Goal: Transaction & Acquisition: Purchase product/service

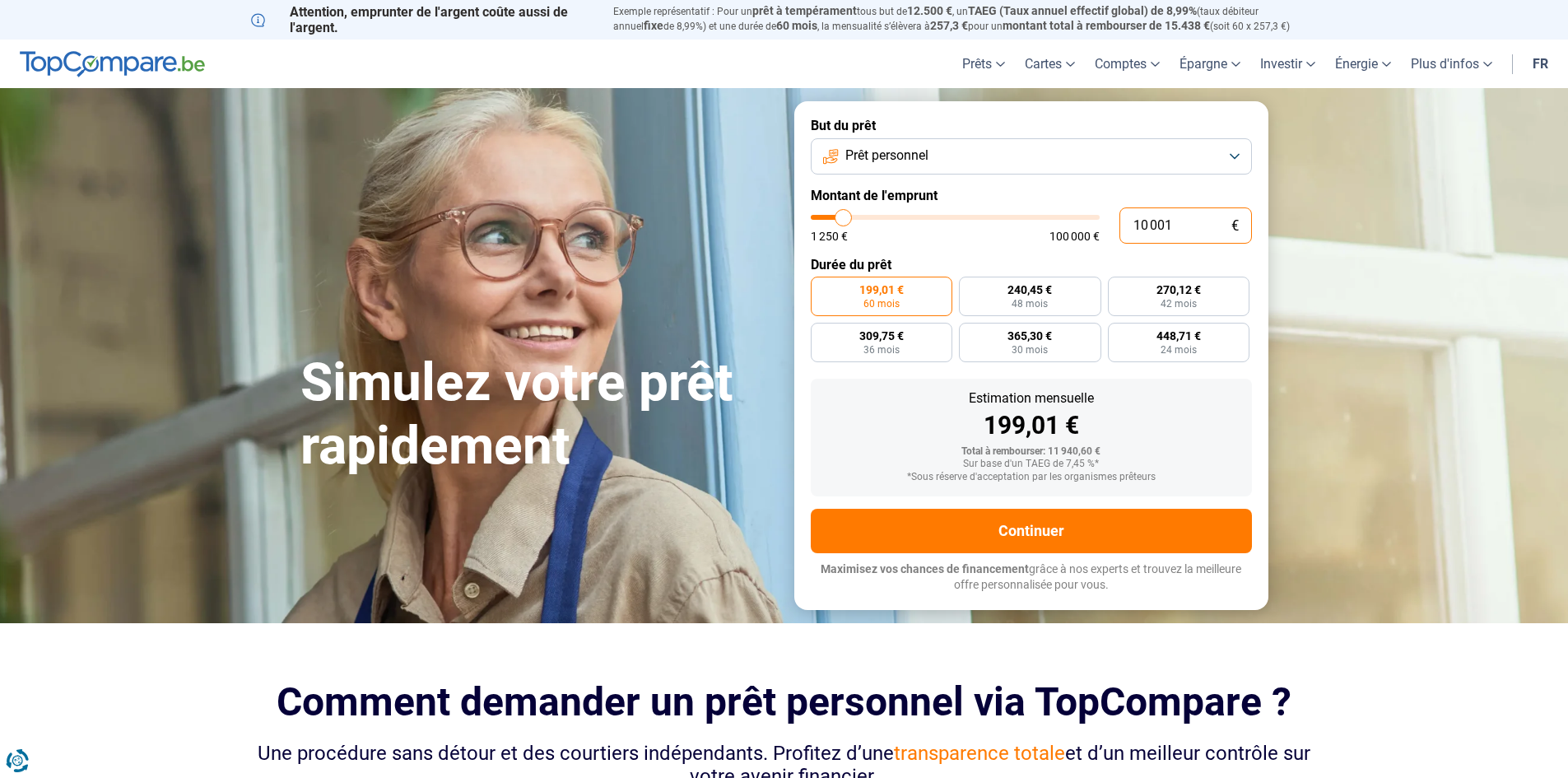
drag, startPoint x: 1171, startPoint y: 223, endPoint x: 1070, endPoint y: 217, distance: 101.2
click at [1071, 217] on div "10 001 € 1 250 € 100 000 €" at bounding box center [1031, 225] width 442 height 36
type input "10000"
radio input "true"
type input "2"
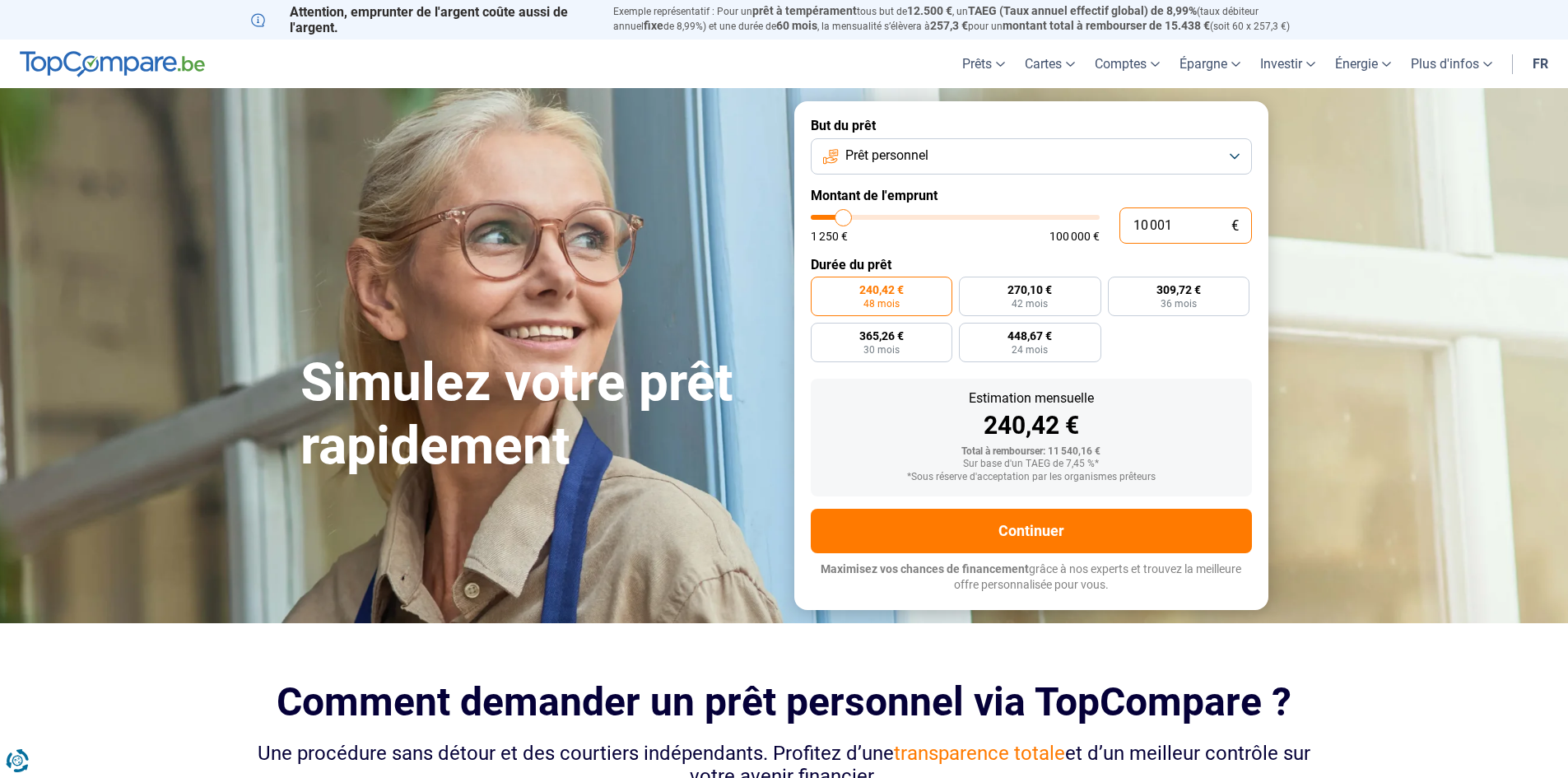
type input "1250"
type input "20"
type input "1250"
type input "200"
type input "1250"
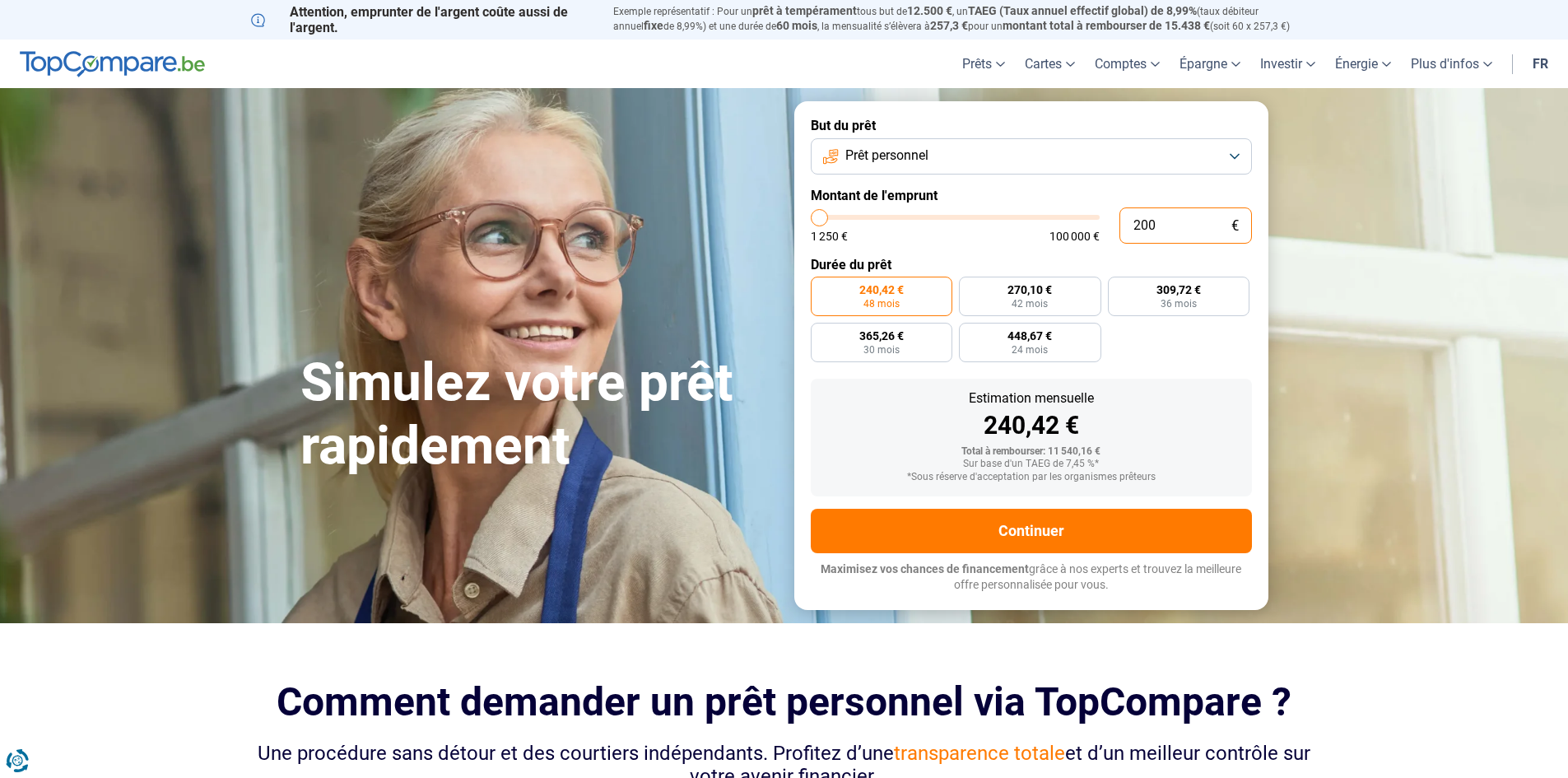
type input "2 000"
type input "2000"
type input "20 000"
type input "20000"
radio input "false"
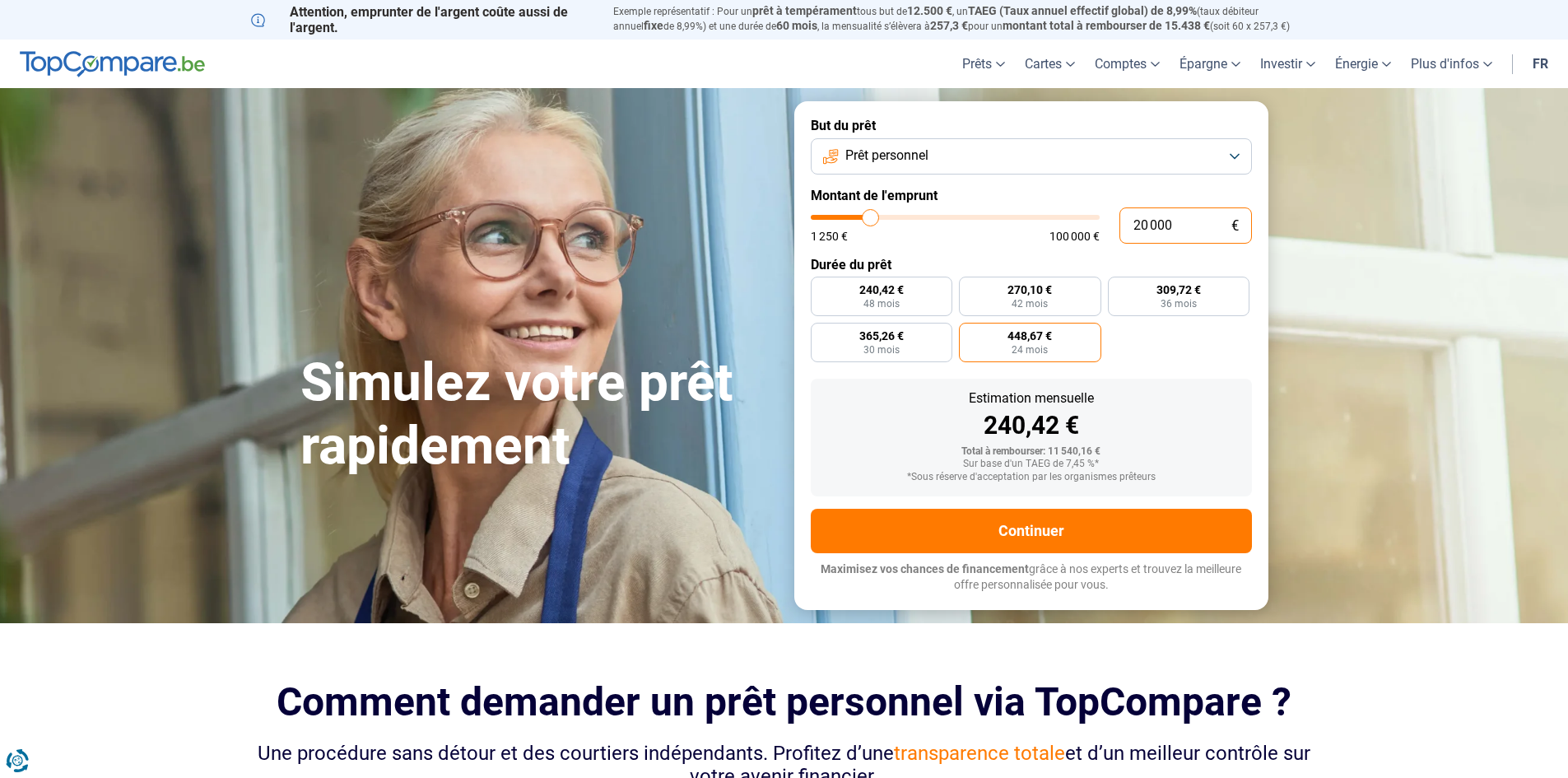
type input "20 000"
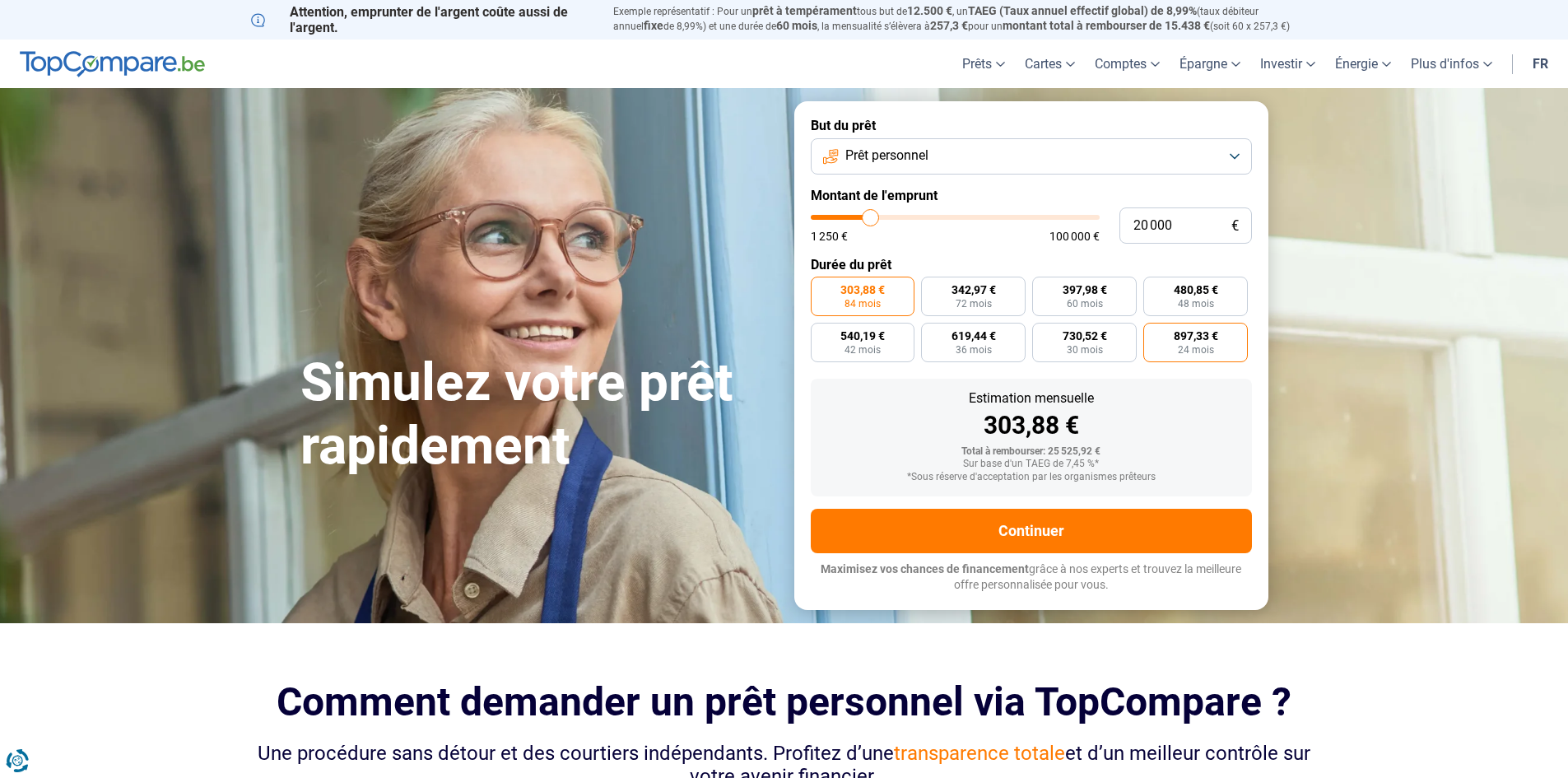
click at [1200, 352] on span "24 mois" at bounding box center [1196, 350] width 36 height 10
click at [1154, 333] on input "897,33 € 24 mois" at bounding box center [1148, 327] width 11 height 11
radio input "true"
click at [1195, 297] on label "480,85 € 48 mois" at bounding box center [1195, 297] width 104 height 40
click at [1154, 287] on input "480,85 € 48 mois" at bounding box center [1148, 282] width 11 height 11
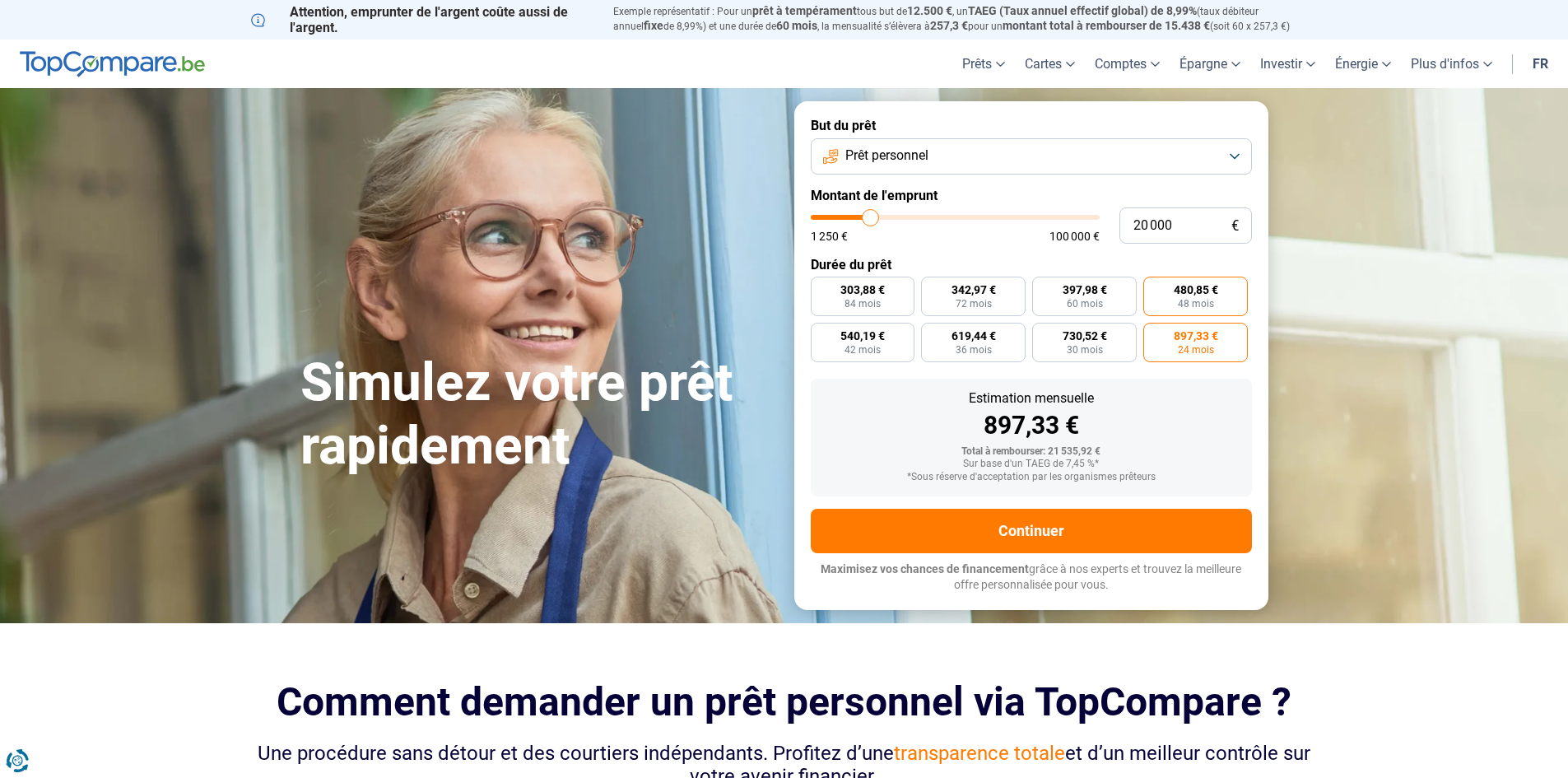
radio input "true"
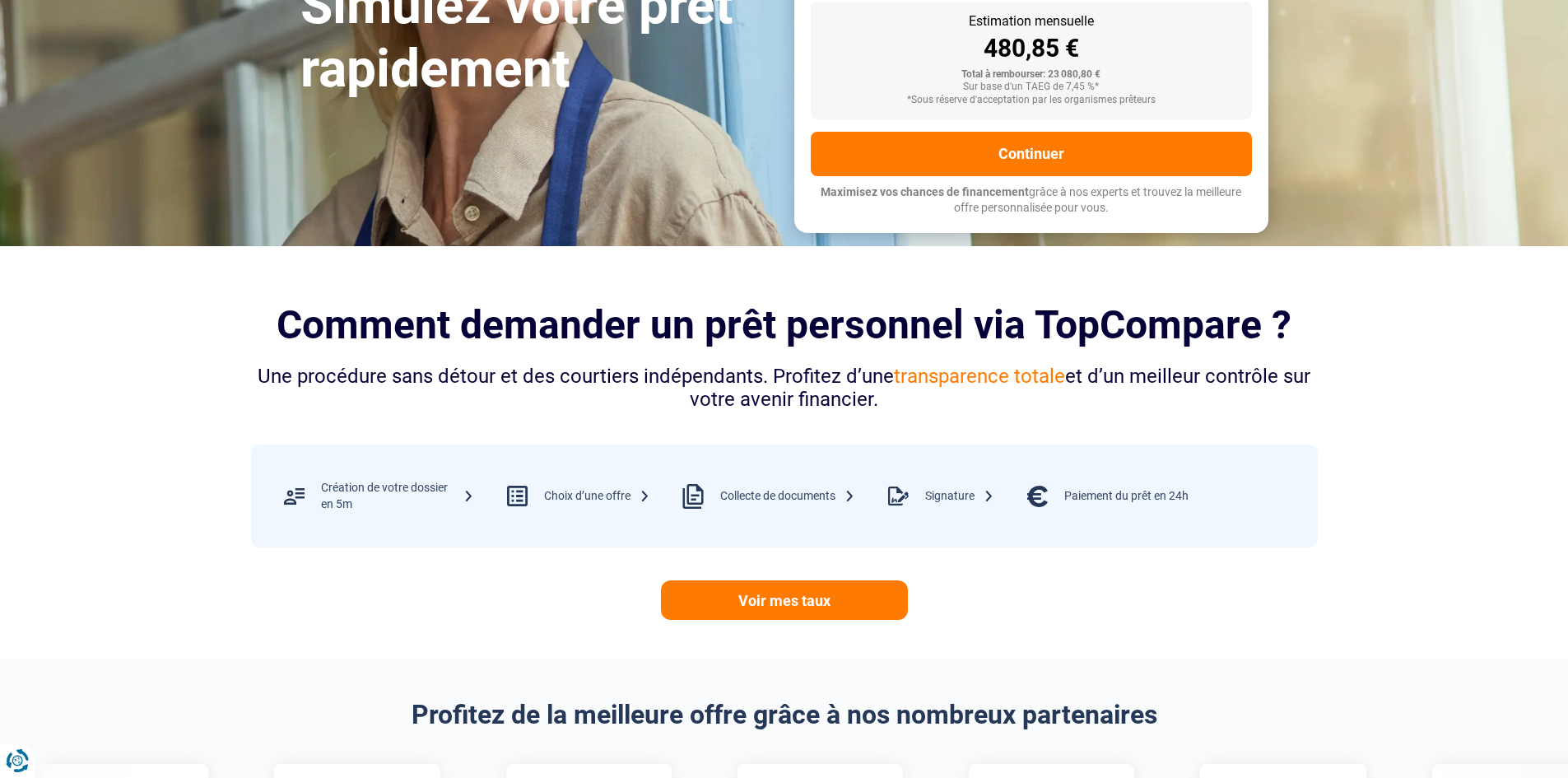
scroll to position [329, 0]
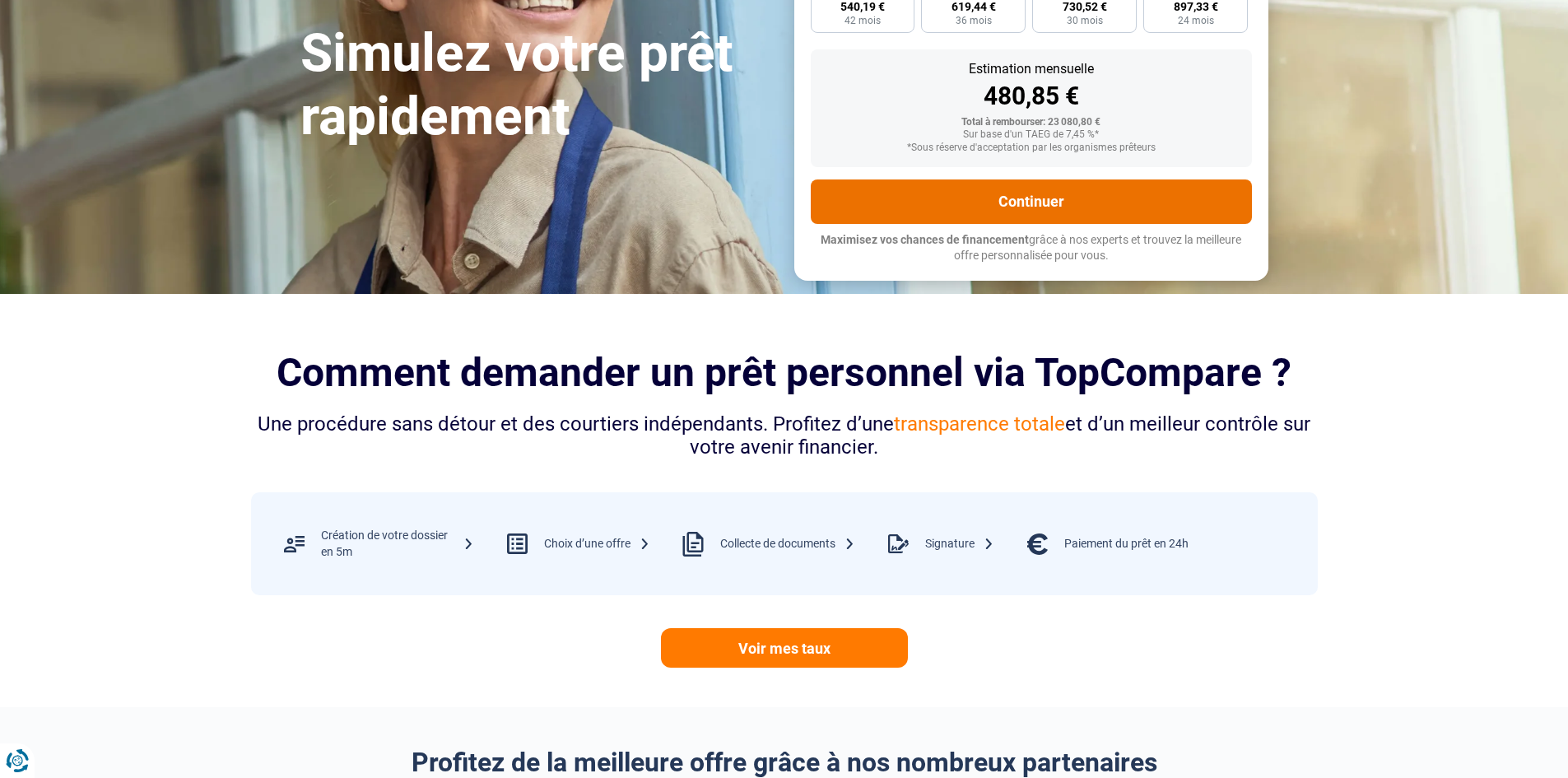
click at [977, 183] on button "Continuer" at bounding box center [1031, 201] width 442 height 45
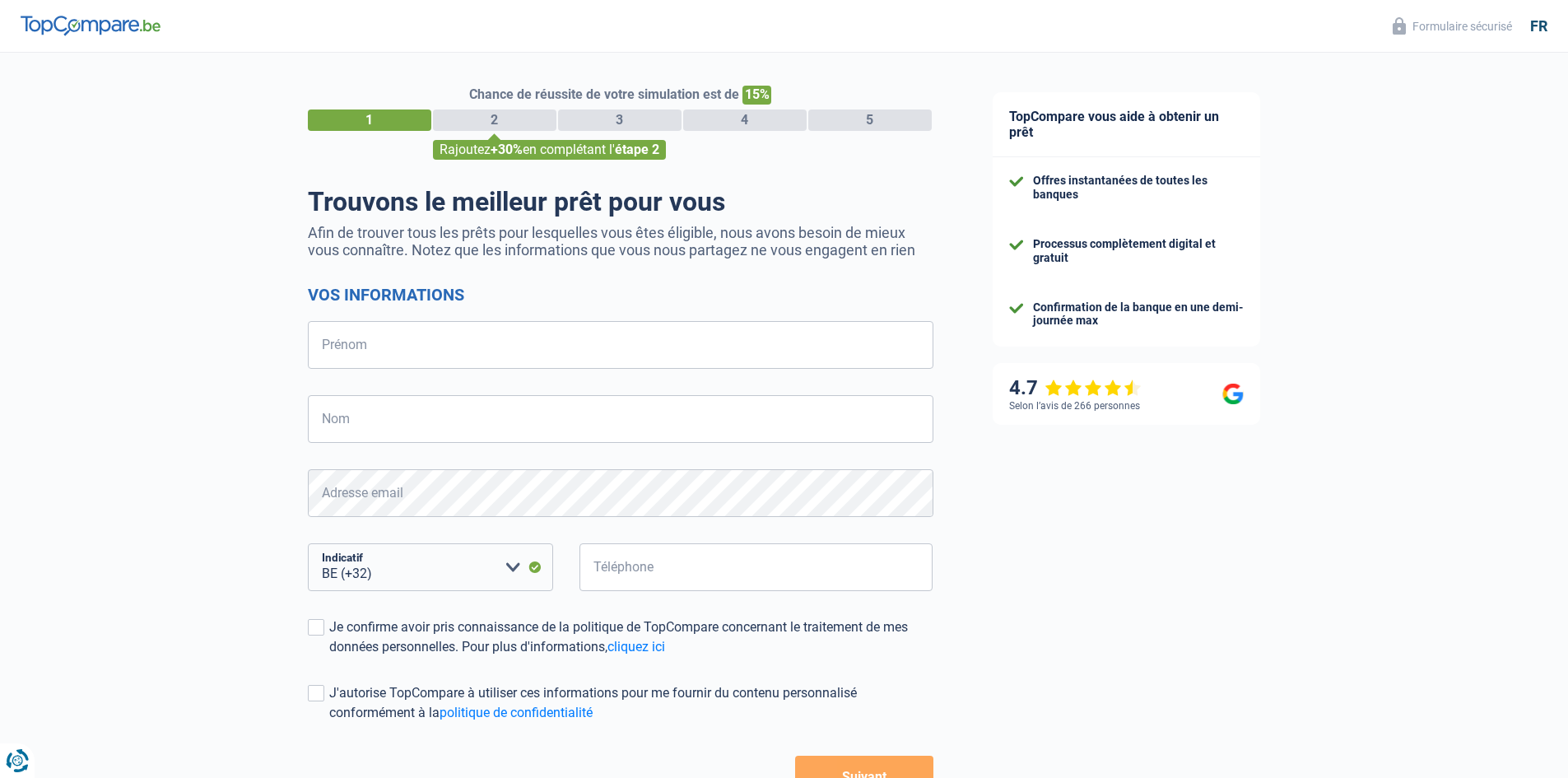
select select "32"
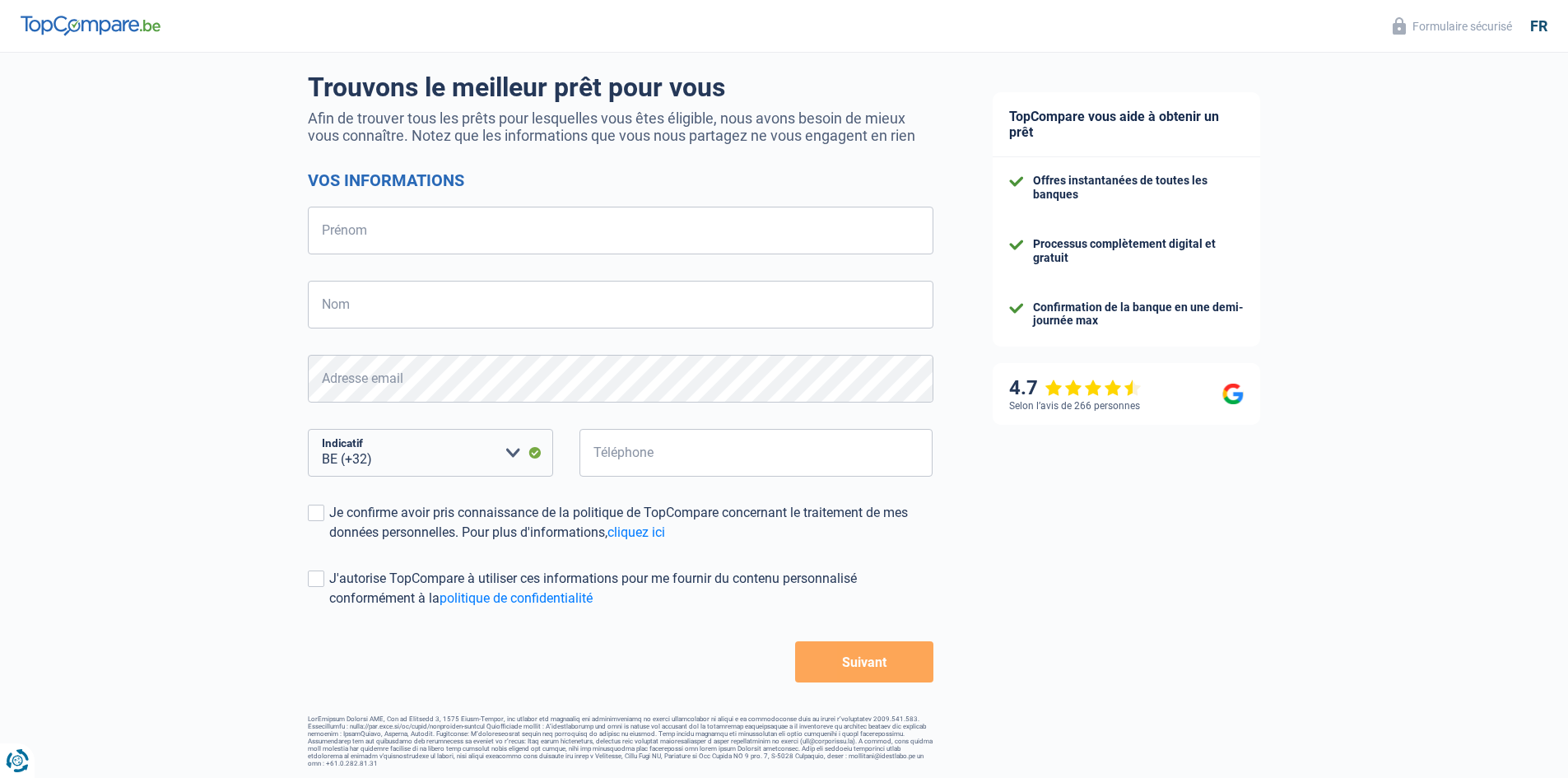
scroll to position [116, 0]
